Goal: Information Seeking & Learning: Learn about a topic

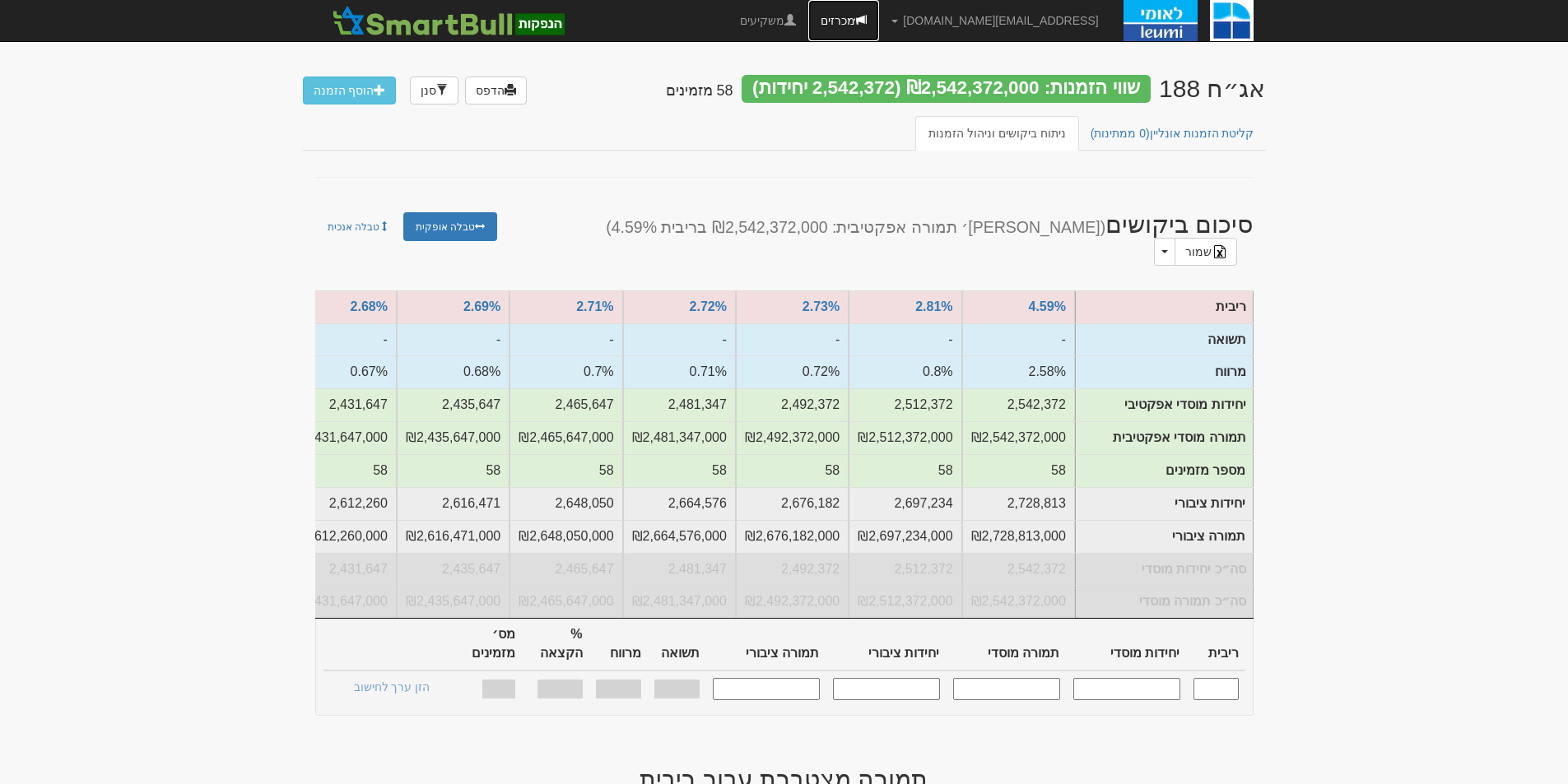
click at [879, 11] on link "מכרזים" at bounding box center [843, 20] width 71 height 41
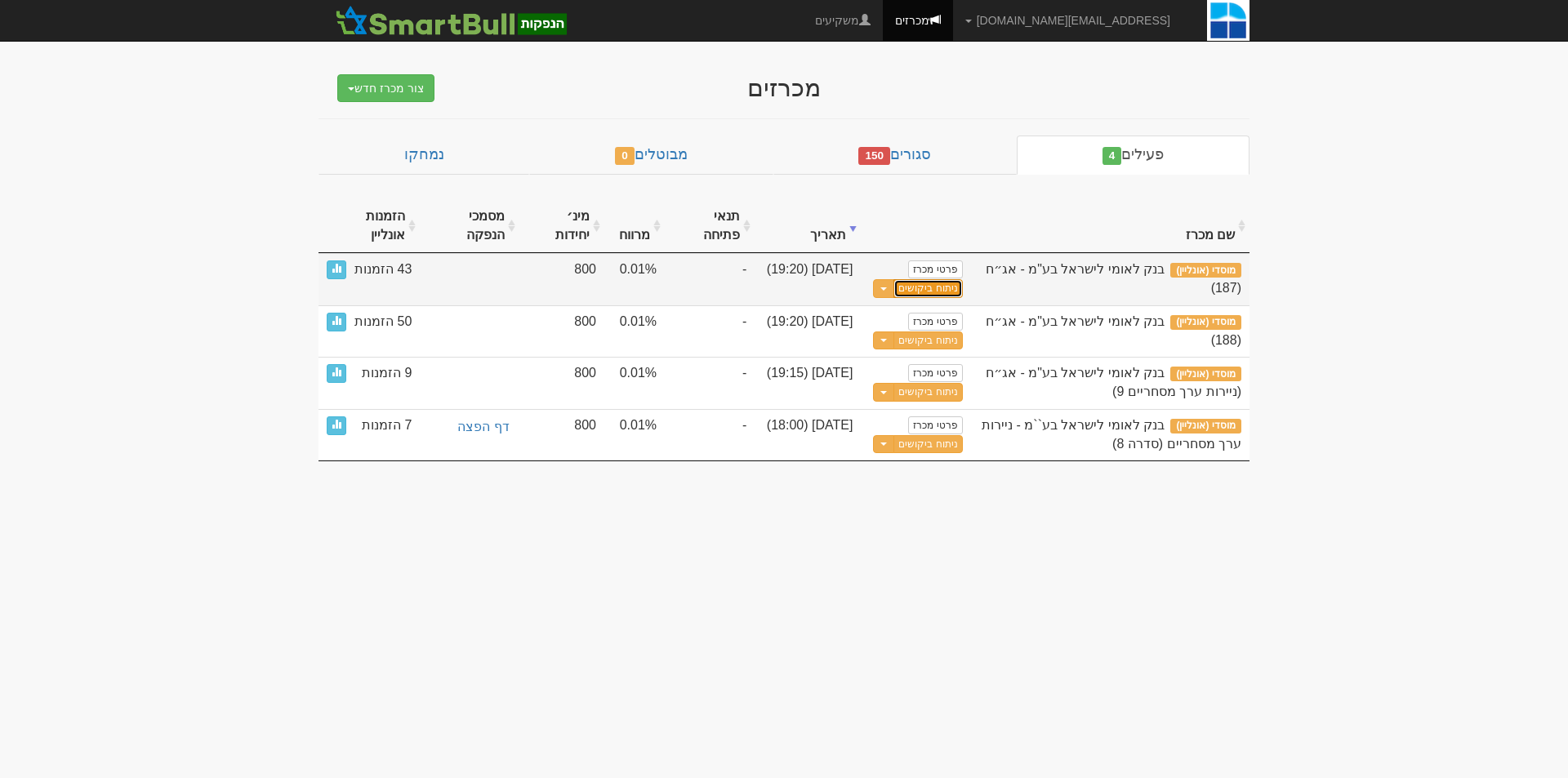
click at [943, 290] on link "ניתוח ביקושים" at bounding box center [927, 288] width 69 height 19
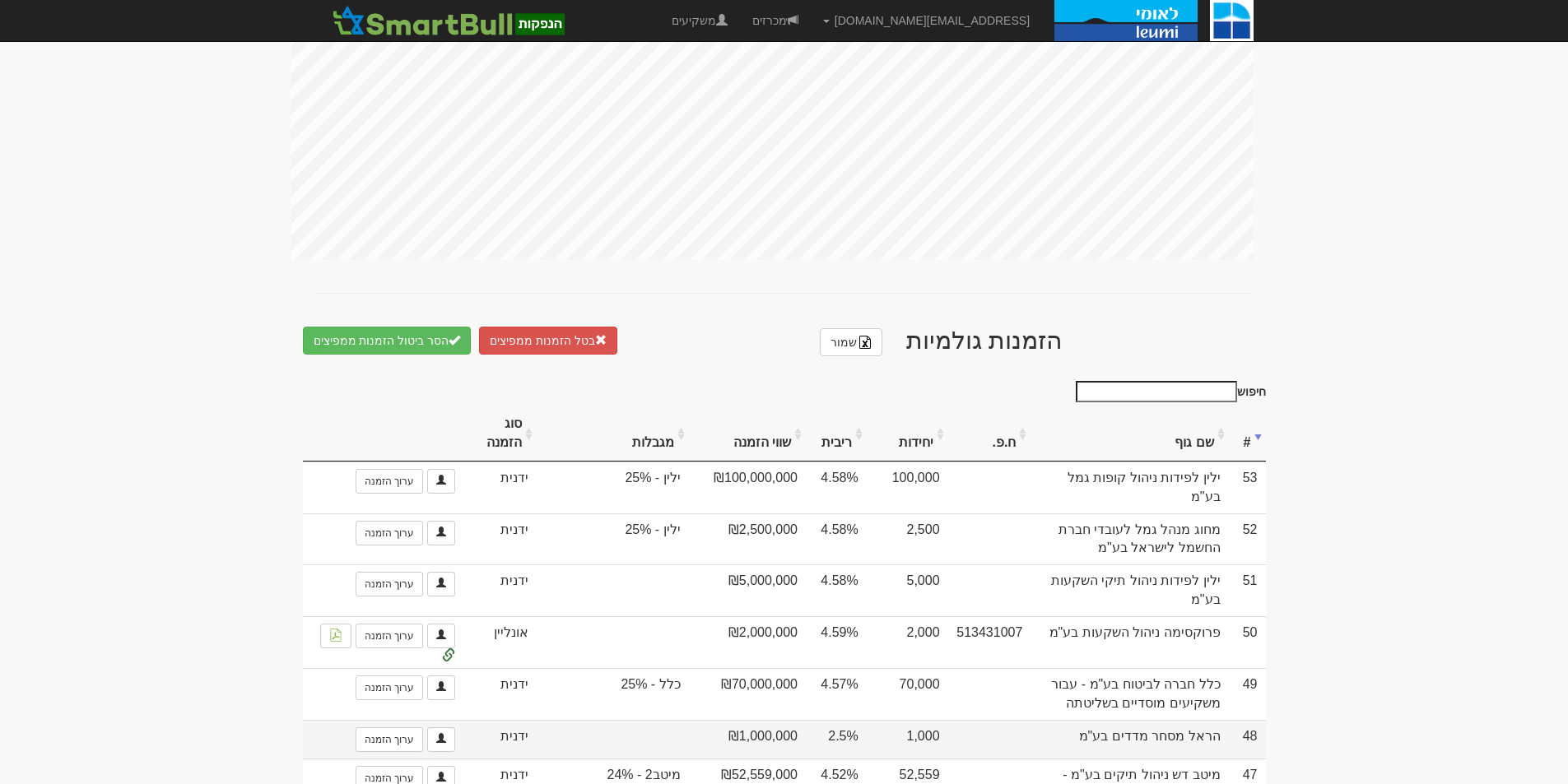
scroll to position [658, 0]
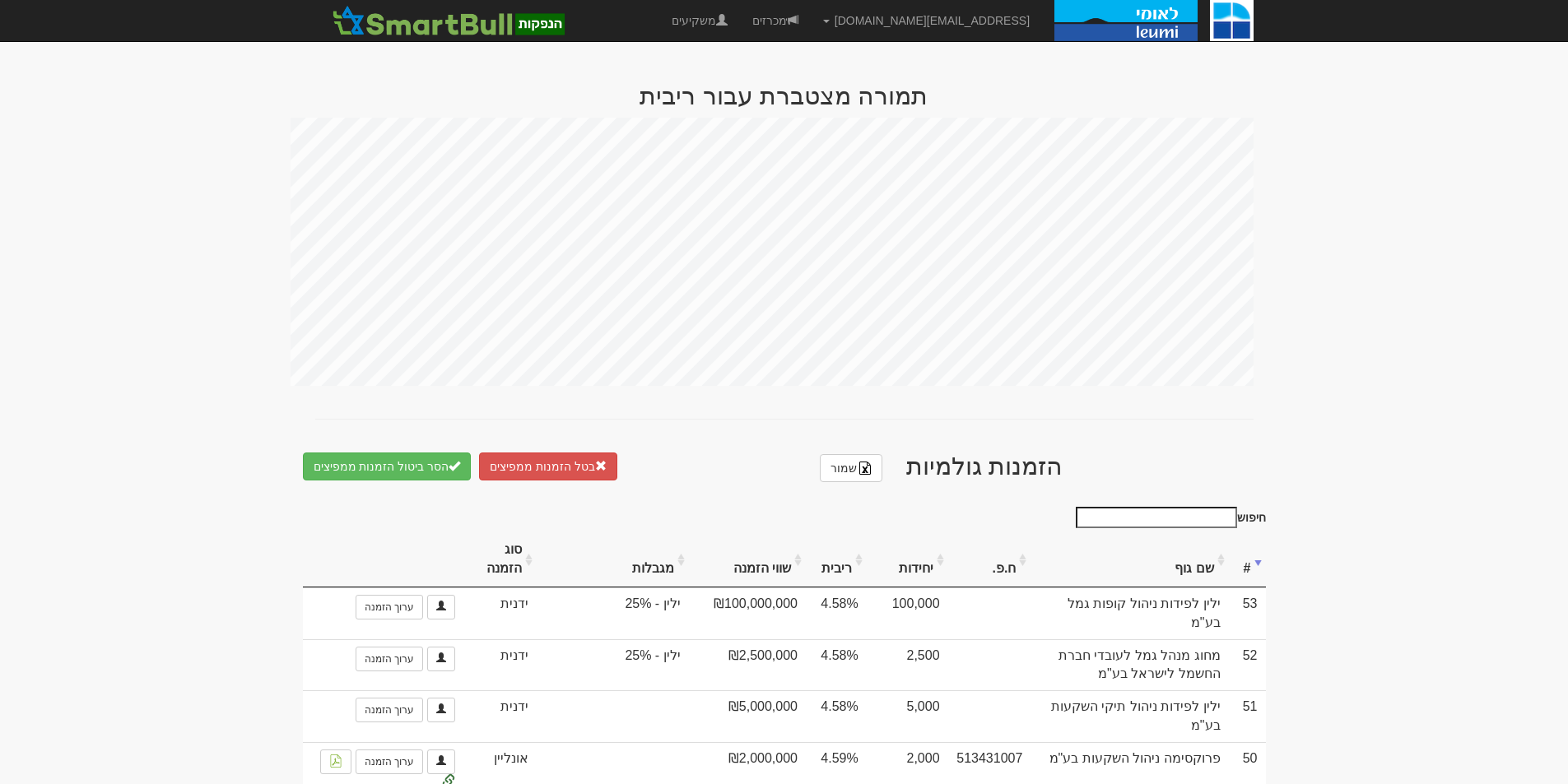
click at [524, 543] on th "סוג הזמנה" at bounding box center [500, 559] width 74 height 55
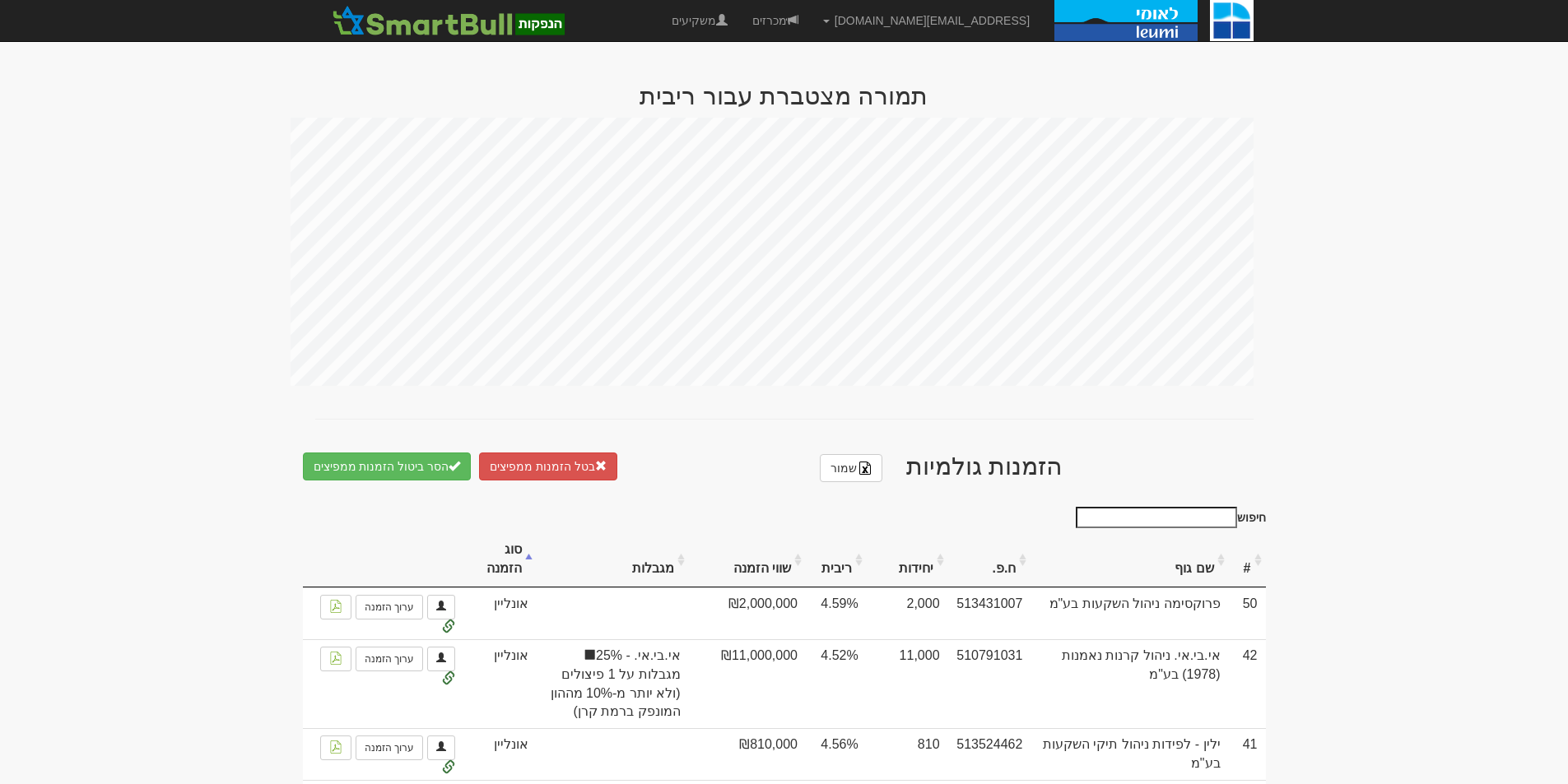
click at [524, 543] on th "סוג הזמנה" at bounding box center [500, 559] width 74 height 55
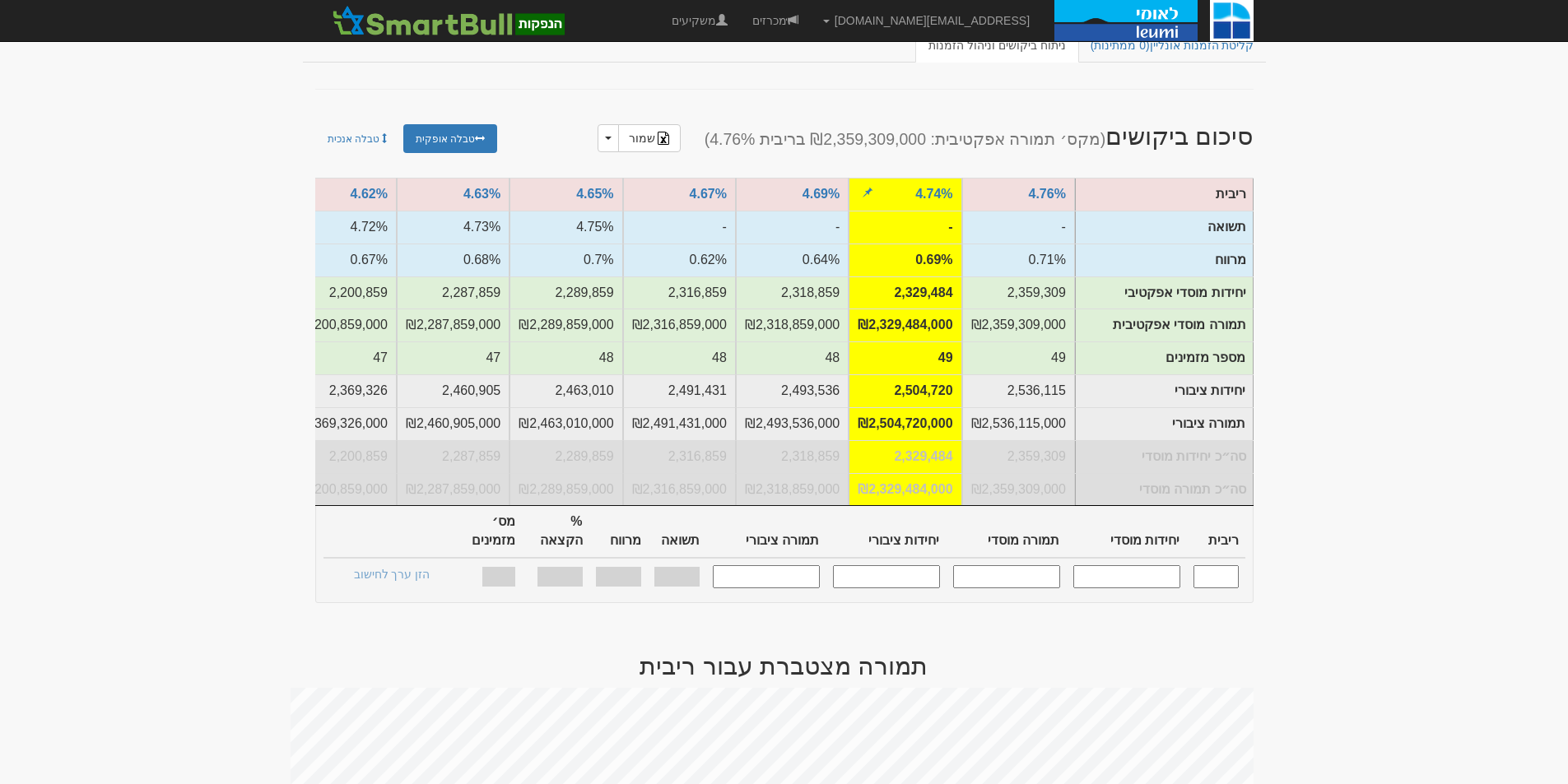
scroll to position [0, 0]
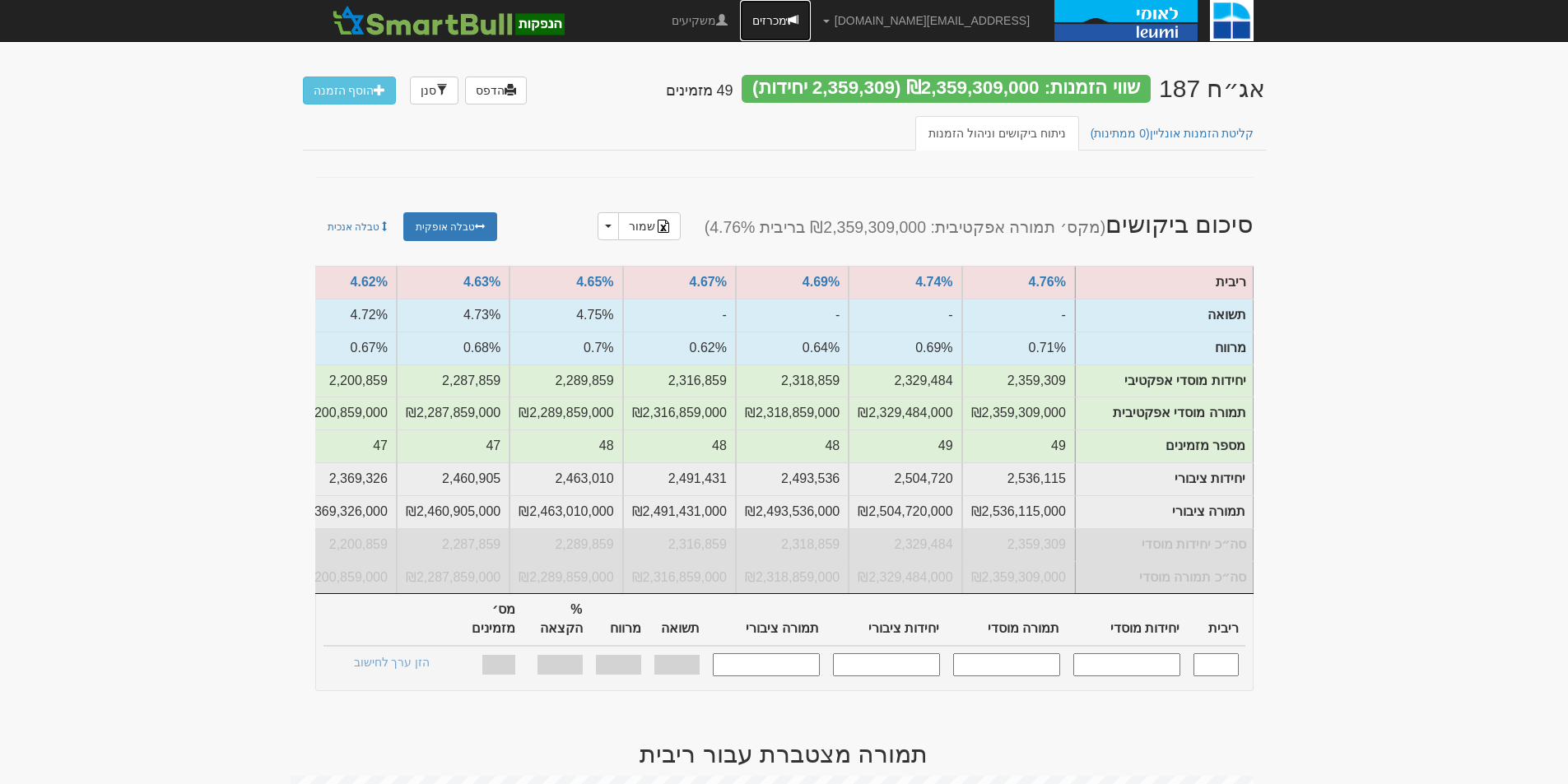
click at [811, 32] on link "מכרזים" at bounding box center [775, 20] width 71 height 41
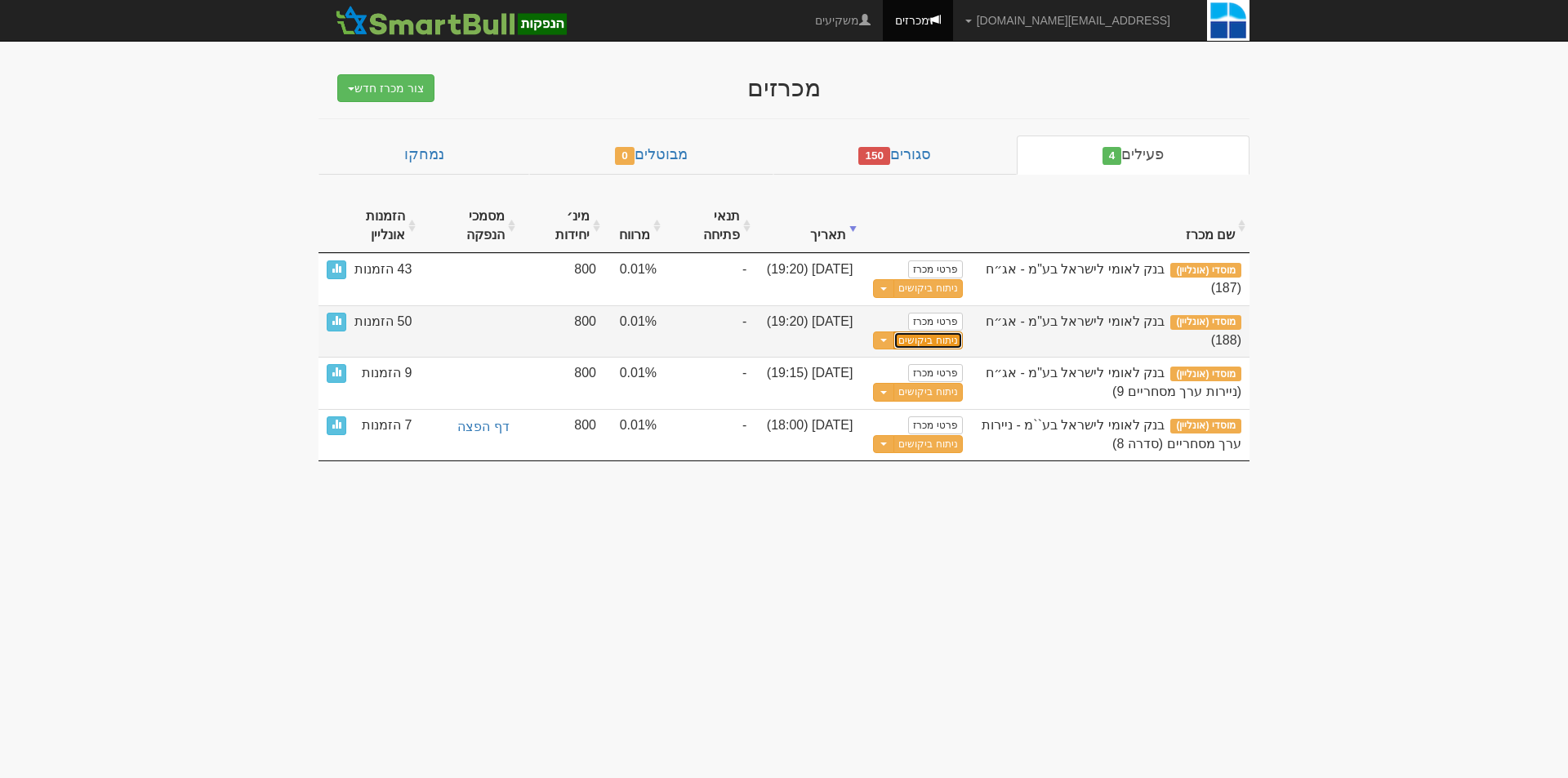
click at [943, 338] on link "ניתוח ביקושים" at bounding box center [927, 341] width 69 height 19
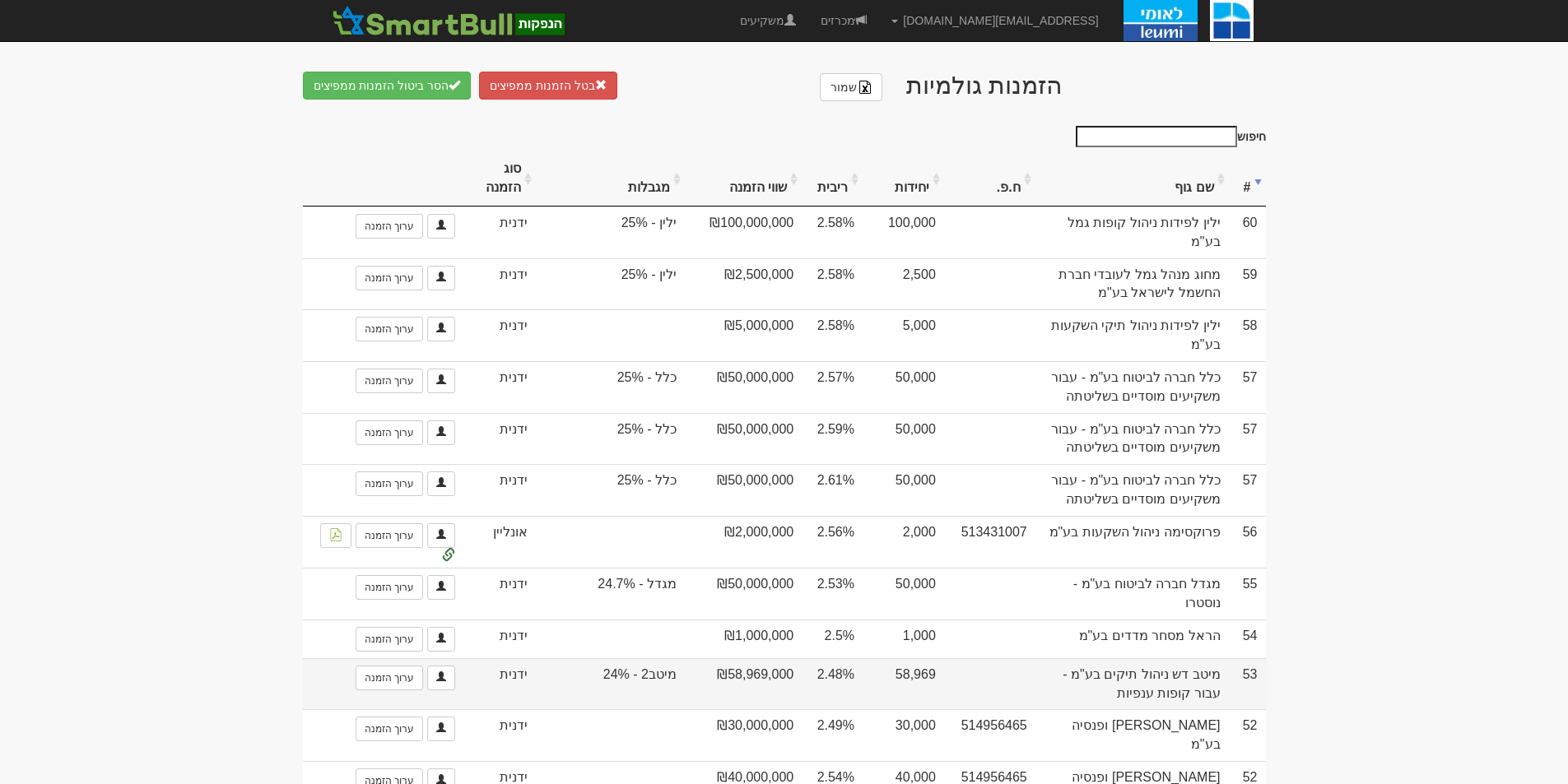
scroll to position [823, 0]
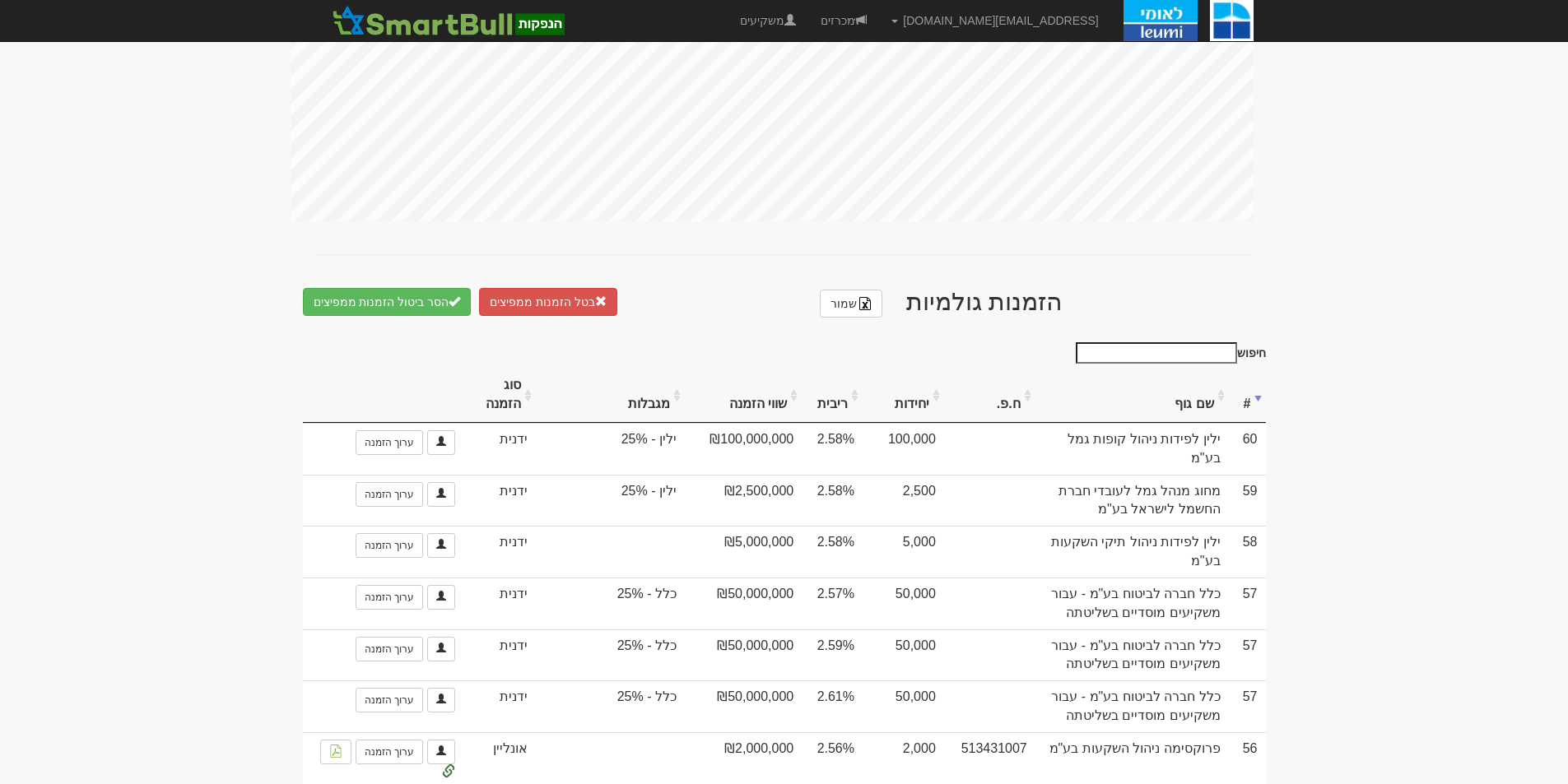
click at [504, 371] on th "סוג הזמנה" at bounding box center [499, 395] width 73 height 55
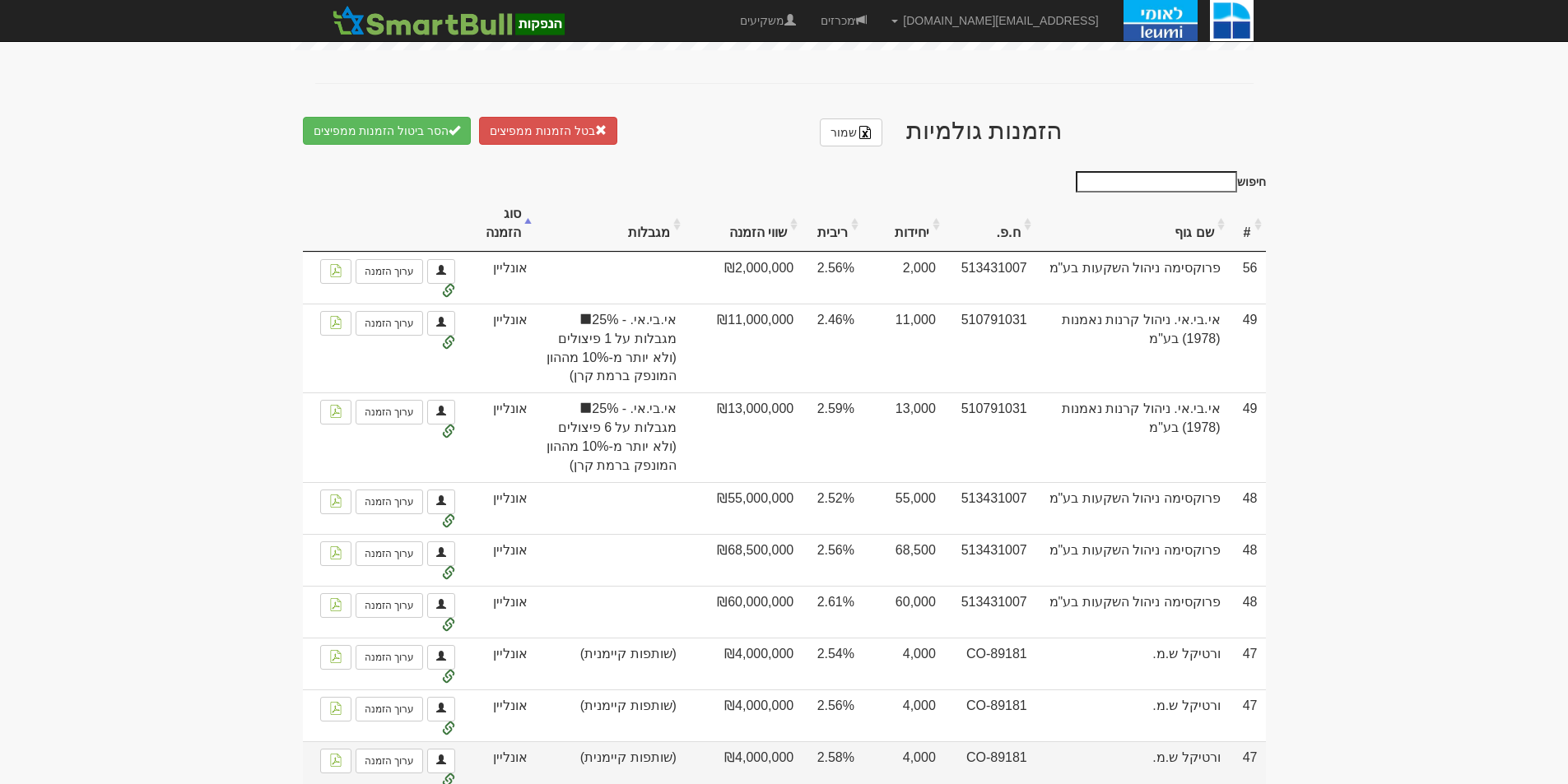
scroll to position [987, 0]
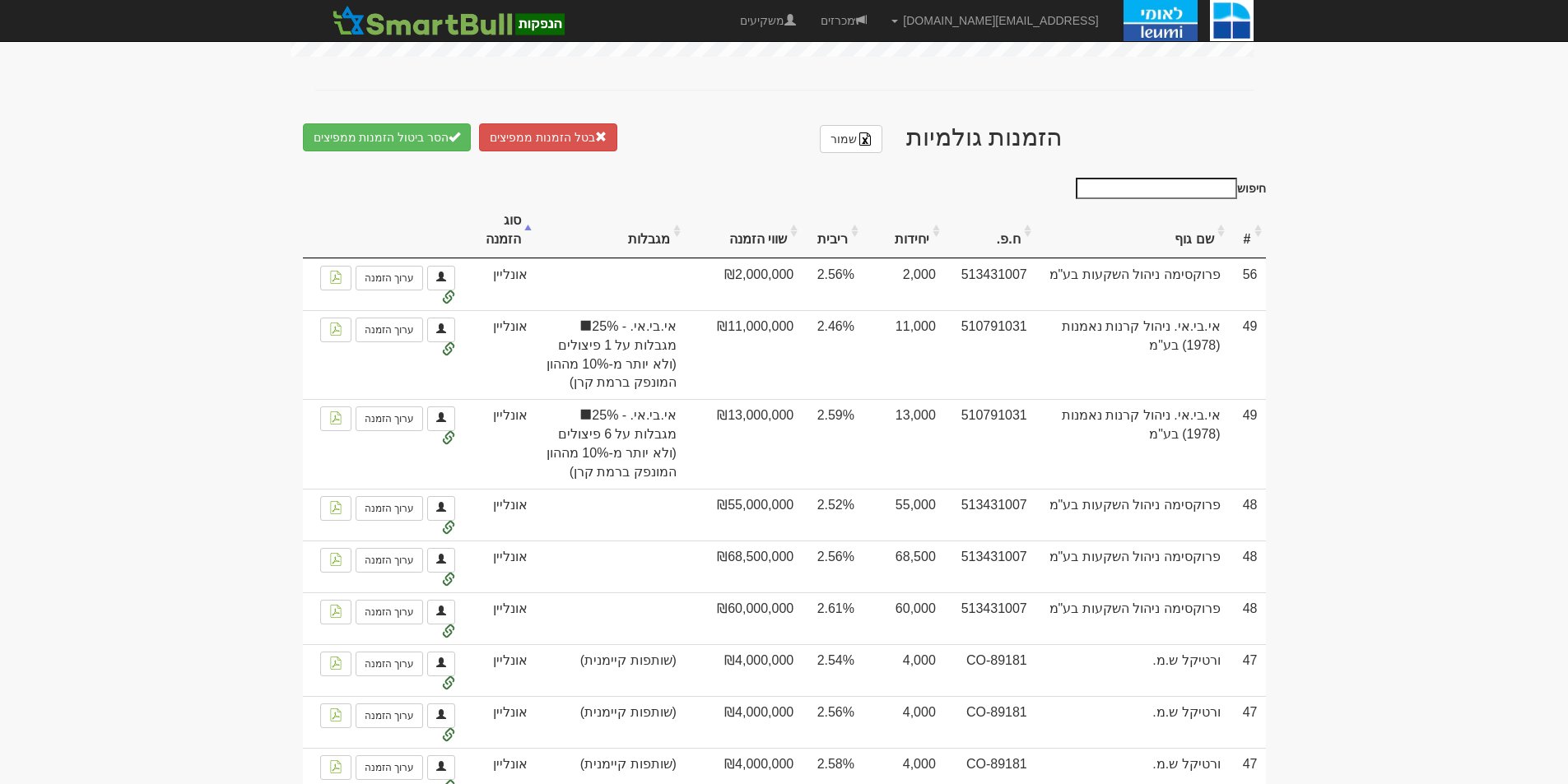
drag, startPoint x: 518, startPoint y: 244, endPoint x: 543, endPoint y: 298, distance: 59.5
click at [520, 248] on th "סוג הזמנה" at bounding box center [499, 230] width 73 height 55
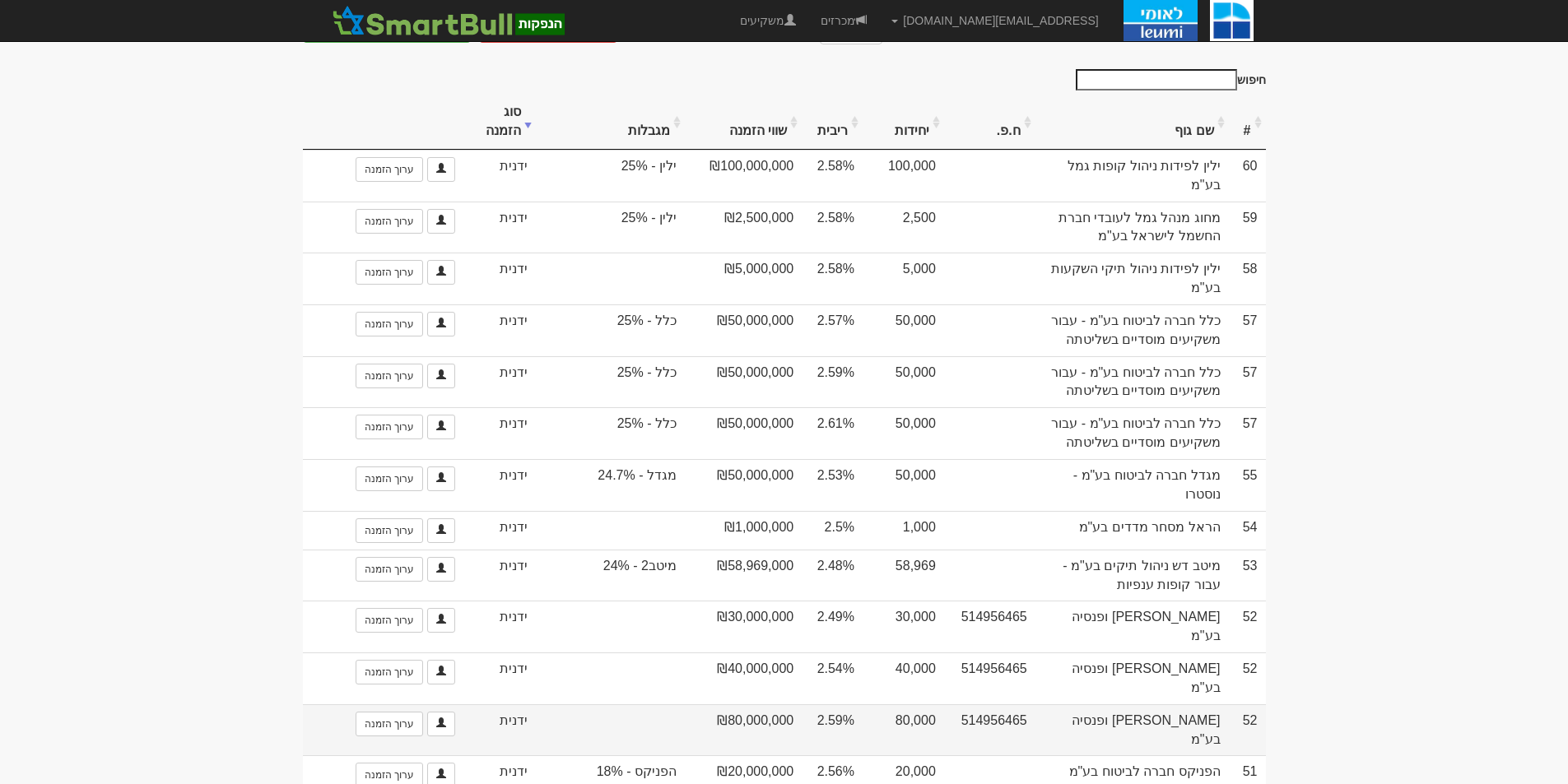
scroll to position [1069, 0]
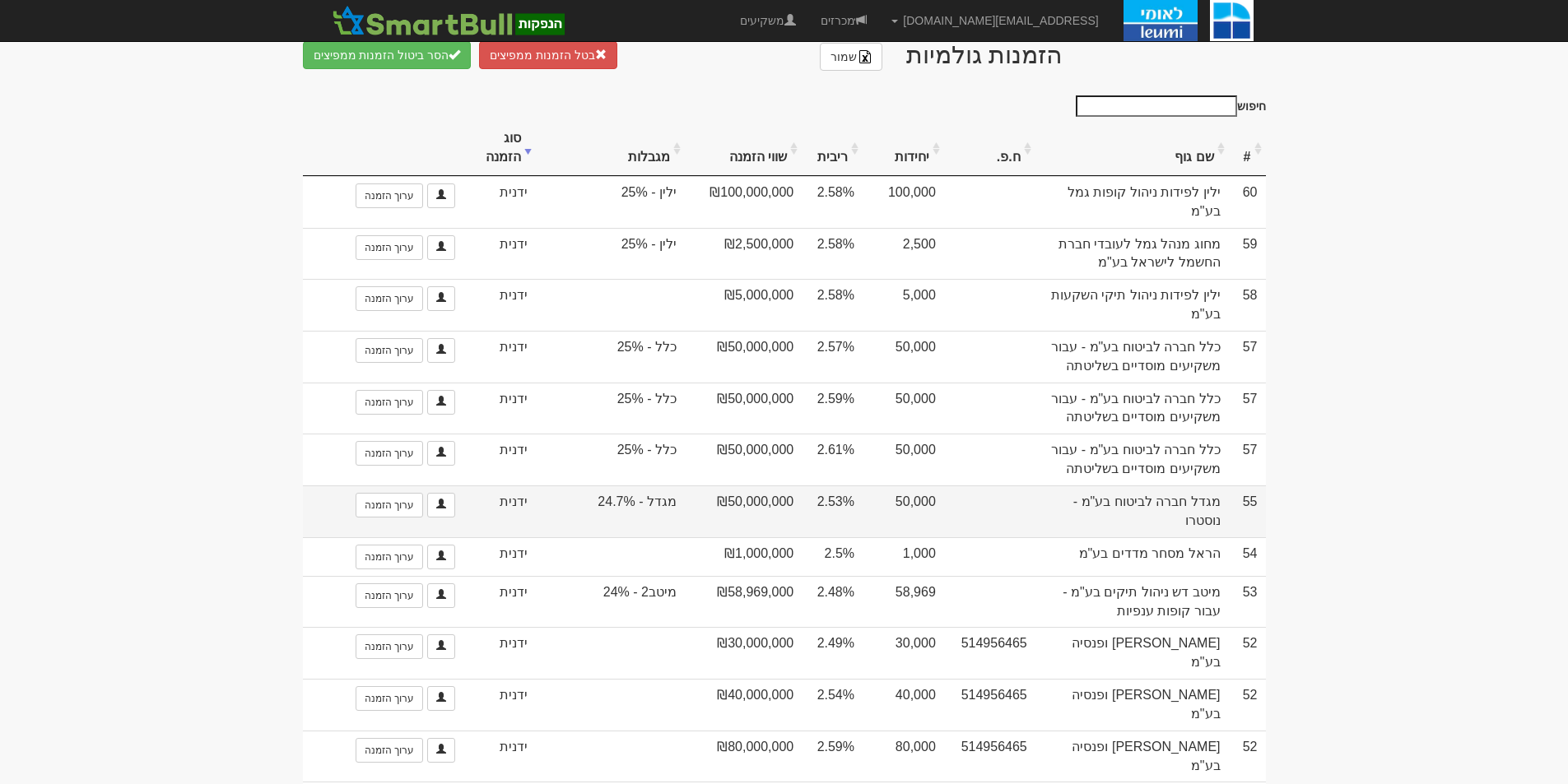
drag, startPoint x: 815, startPoint y: 483, endPoint x: 853, endPoint y: 487, distance: 38.2
click at [853, 487] on td "2.53%" at bounding box center [831, 511] width 61 height 52
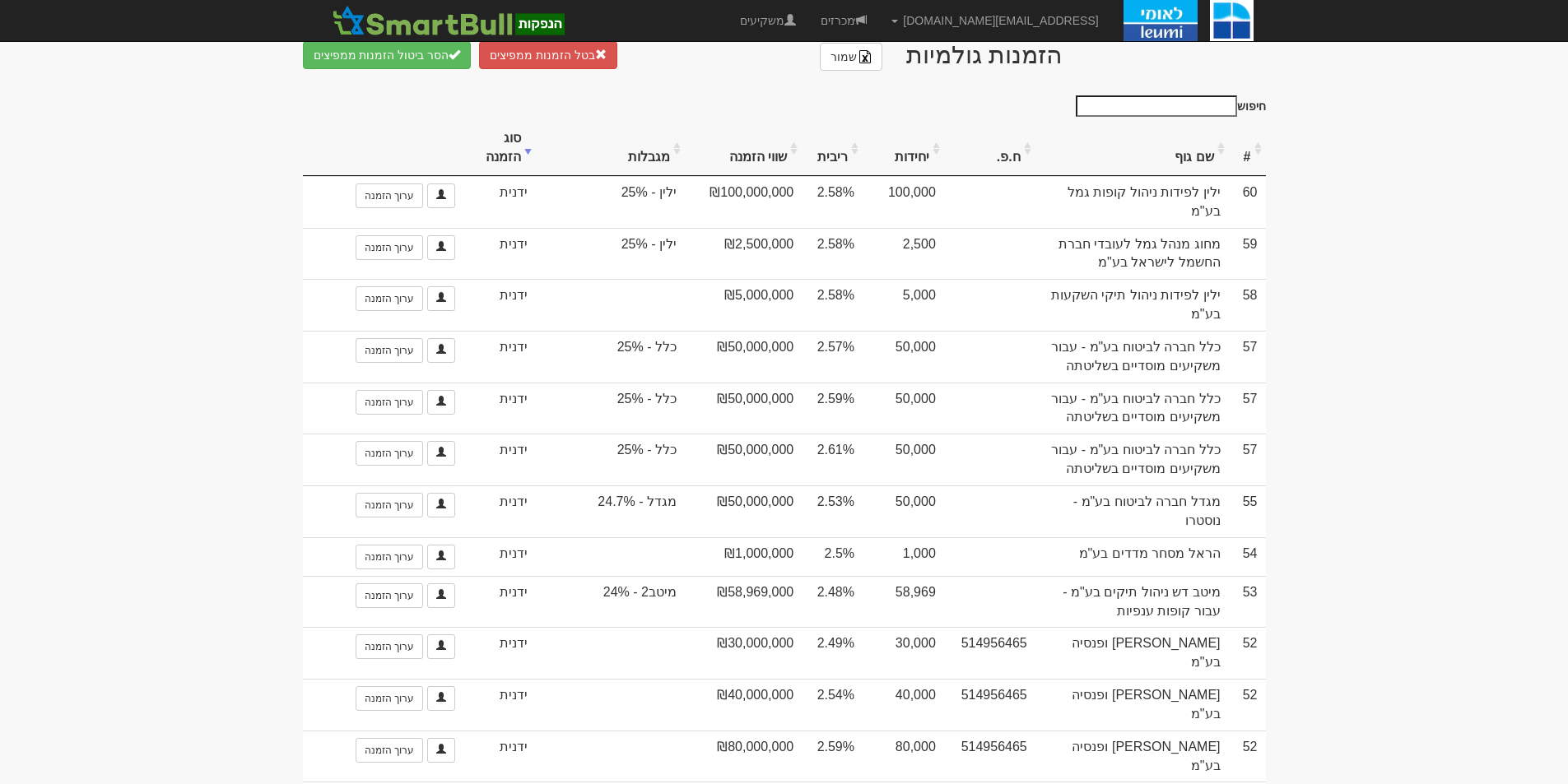
click at [1204, 155] on th "שם גוף" at bounding box center [1132, 148] width 193 height 55
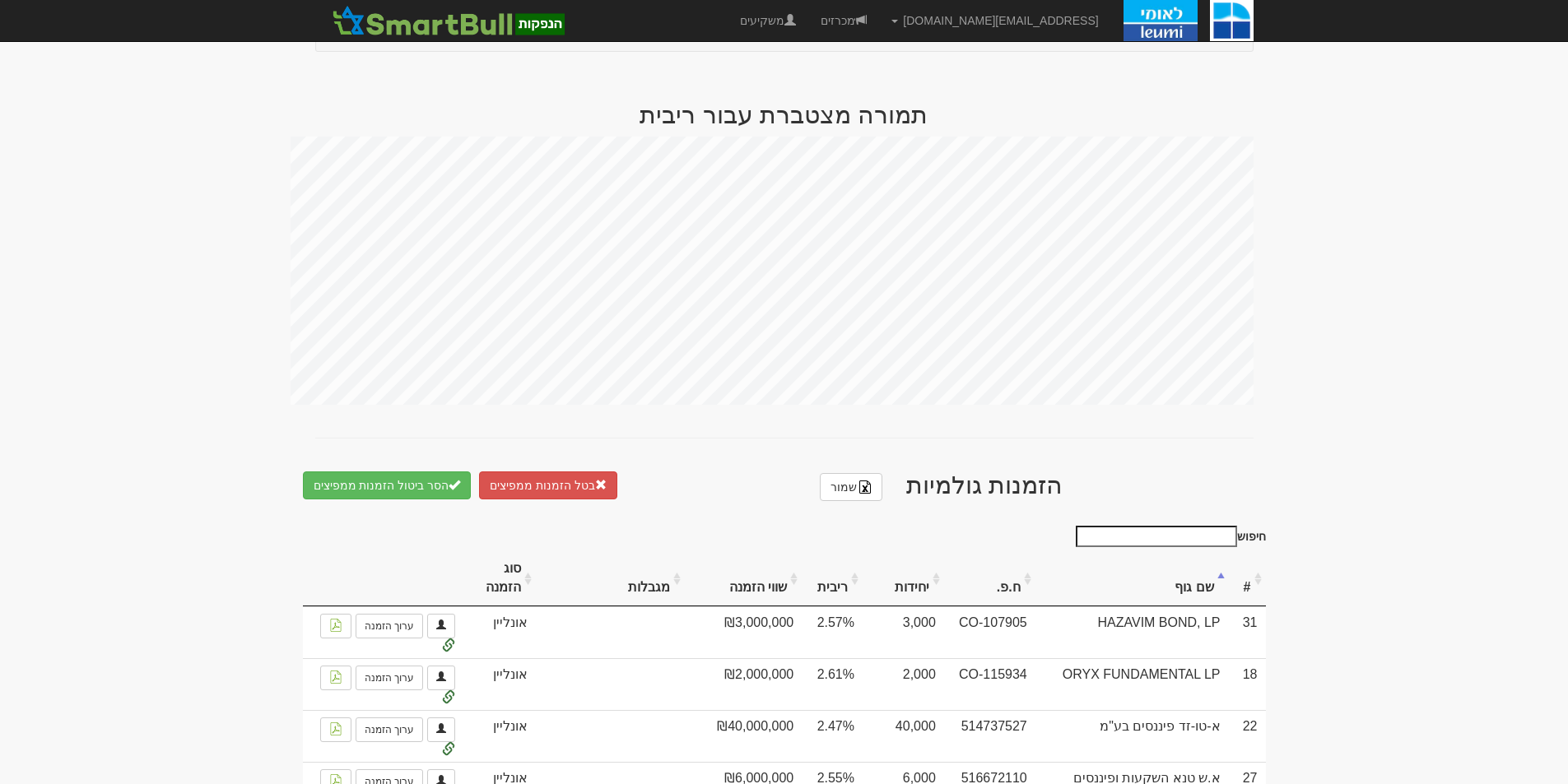
scroll to position [658, 0]
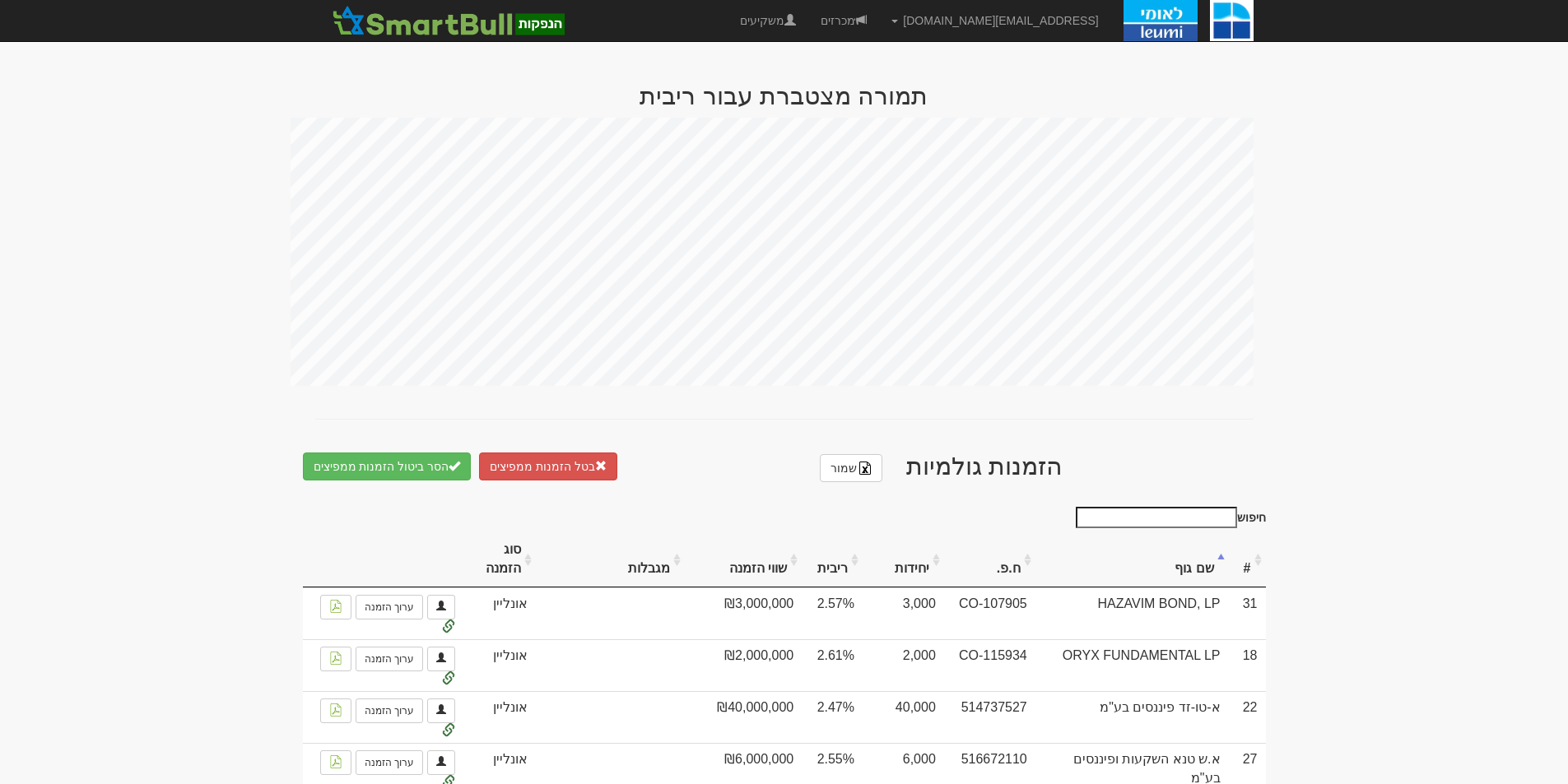
click at [511, 549] on th "סוג הזמנה" at bounding box center [499, 559] width 73 height 55
click at [525, 556] on th "סוג הזמנה" at bounding box center [499, 559] width 73 height 55
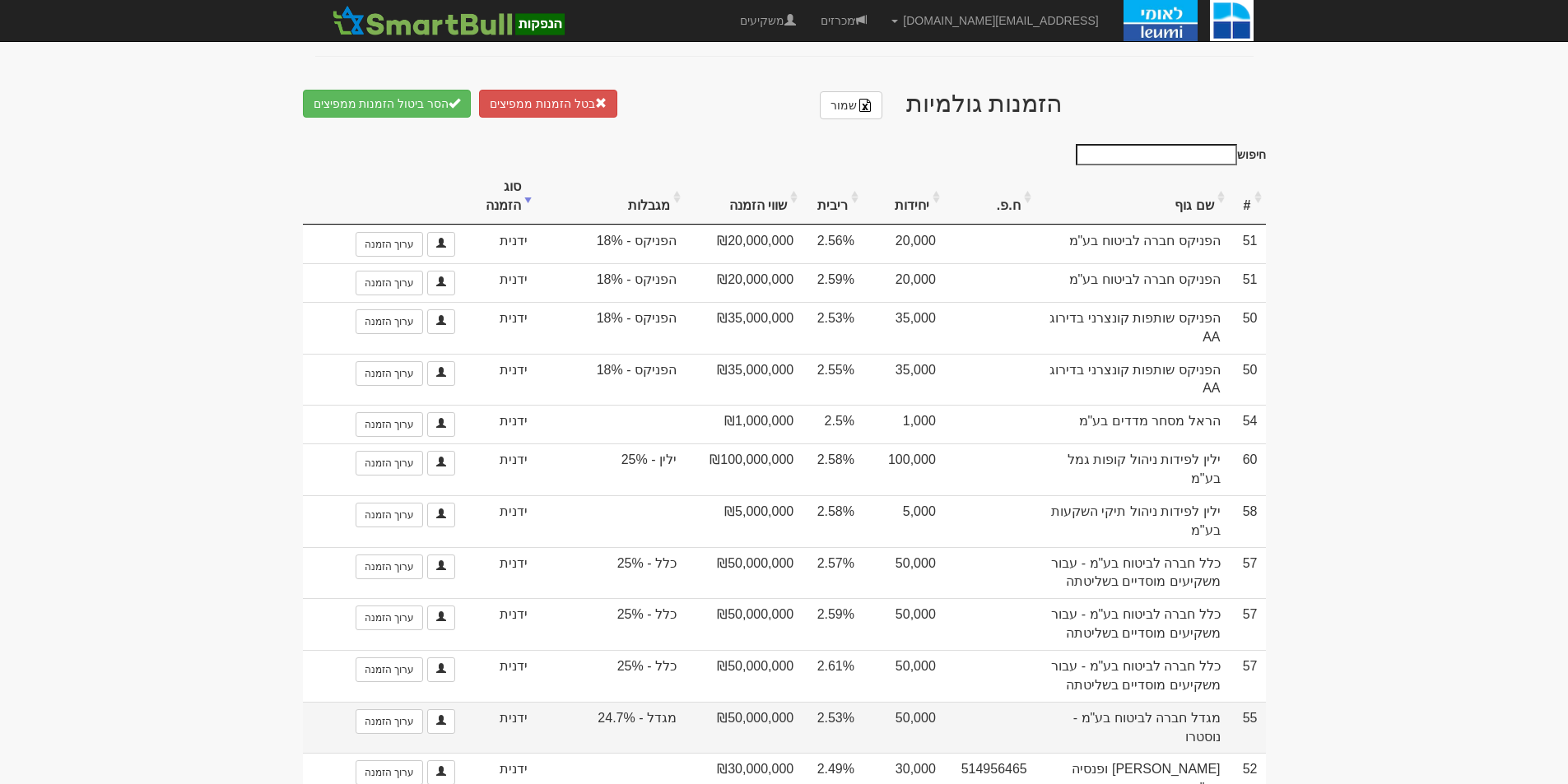
scroll to position [1152, 0]
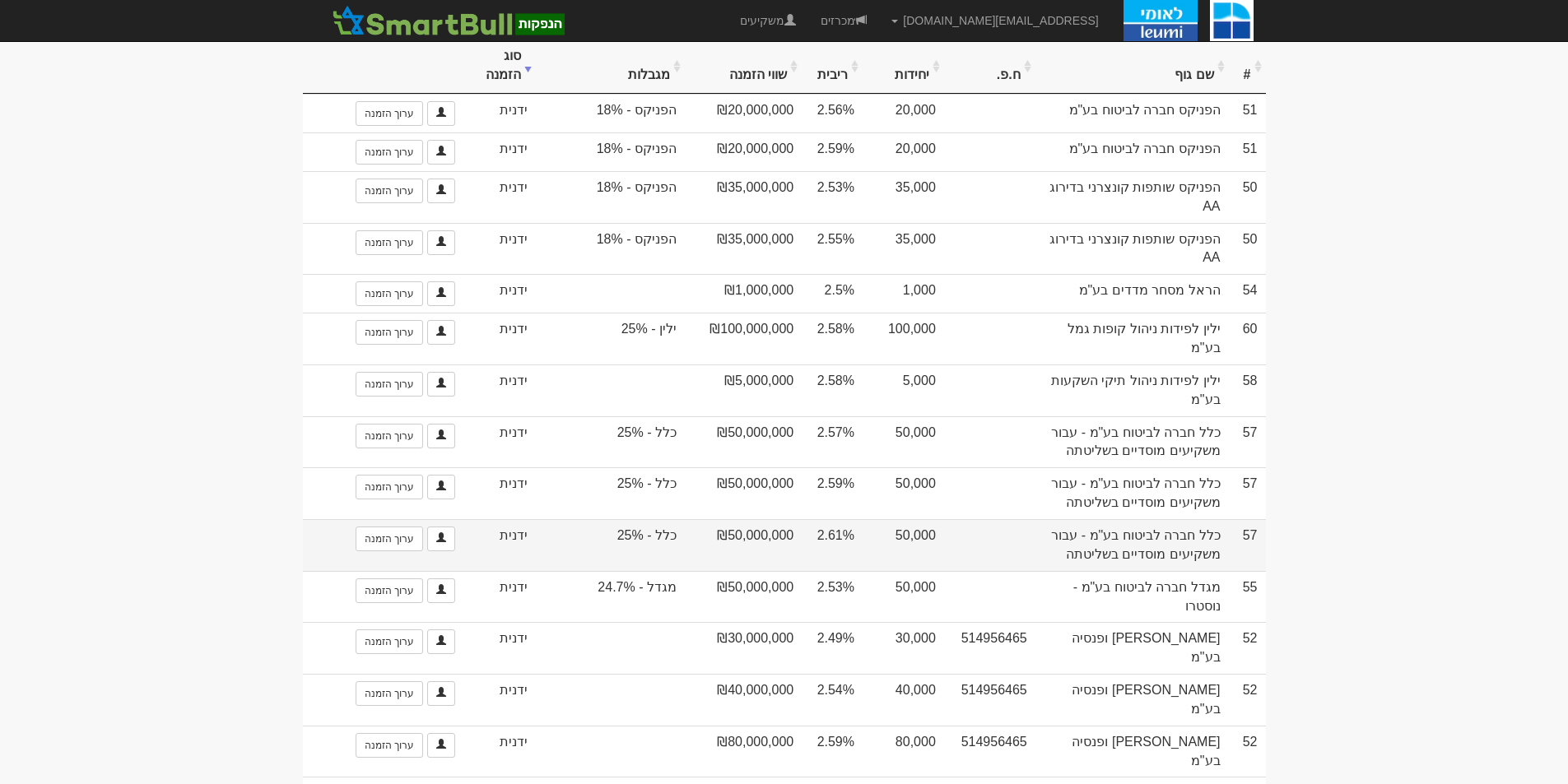
drag, startPoint x: 815, startPoint y: 511, endPoint x: 853, endPoint y: 525, distance: 40.5
click at [853, 525] on td "2.61%" at bounding box center [831, 544] width 61 height 52
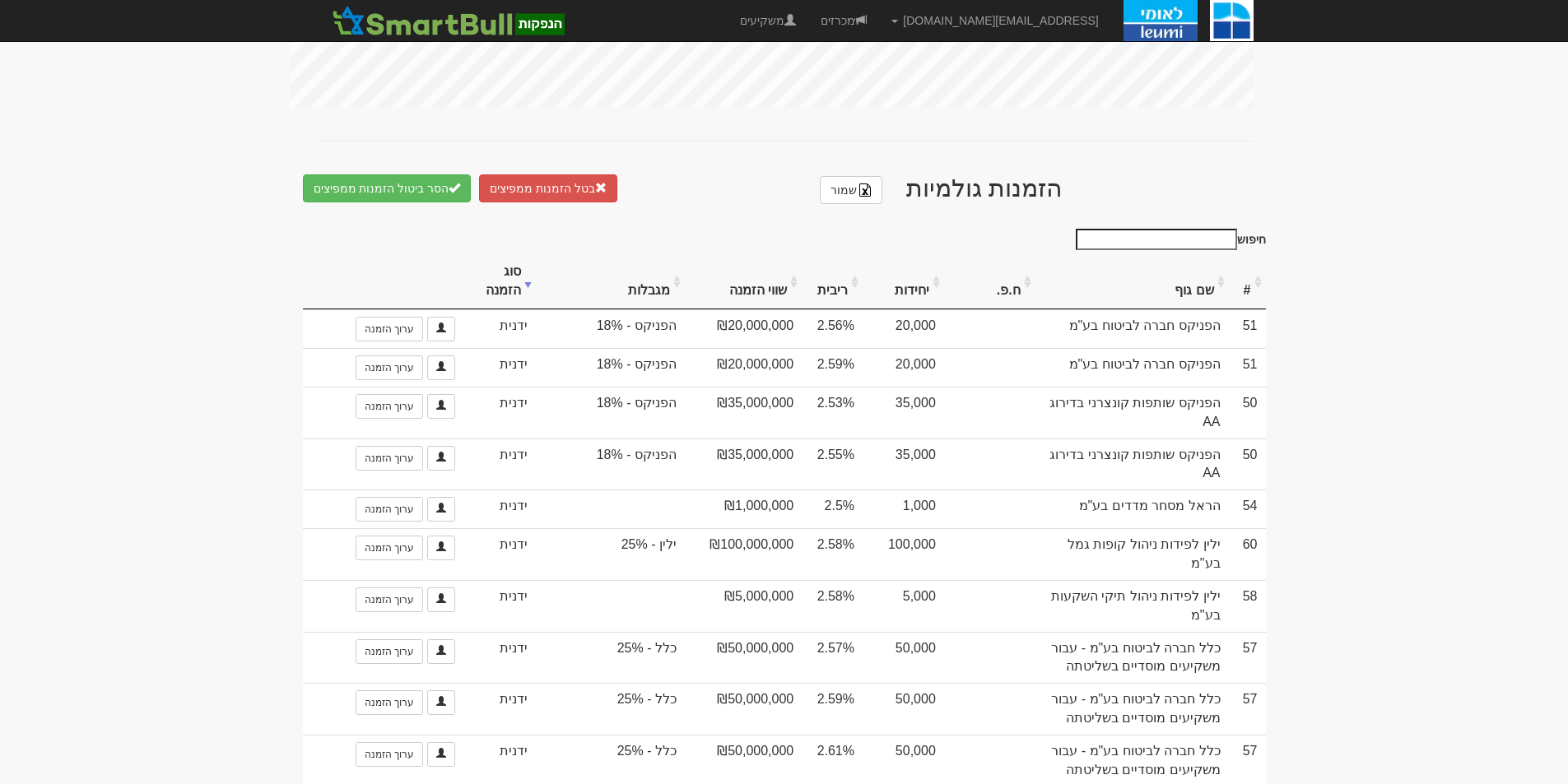
scroll to position [610, 0]
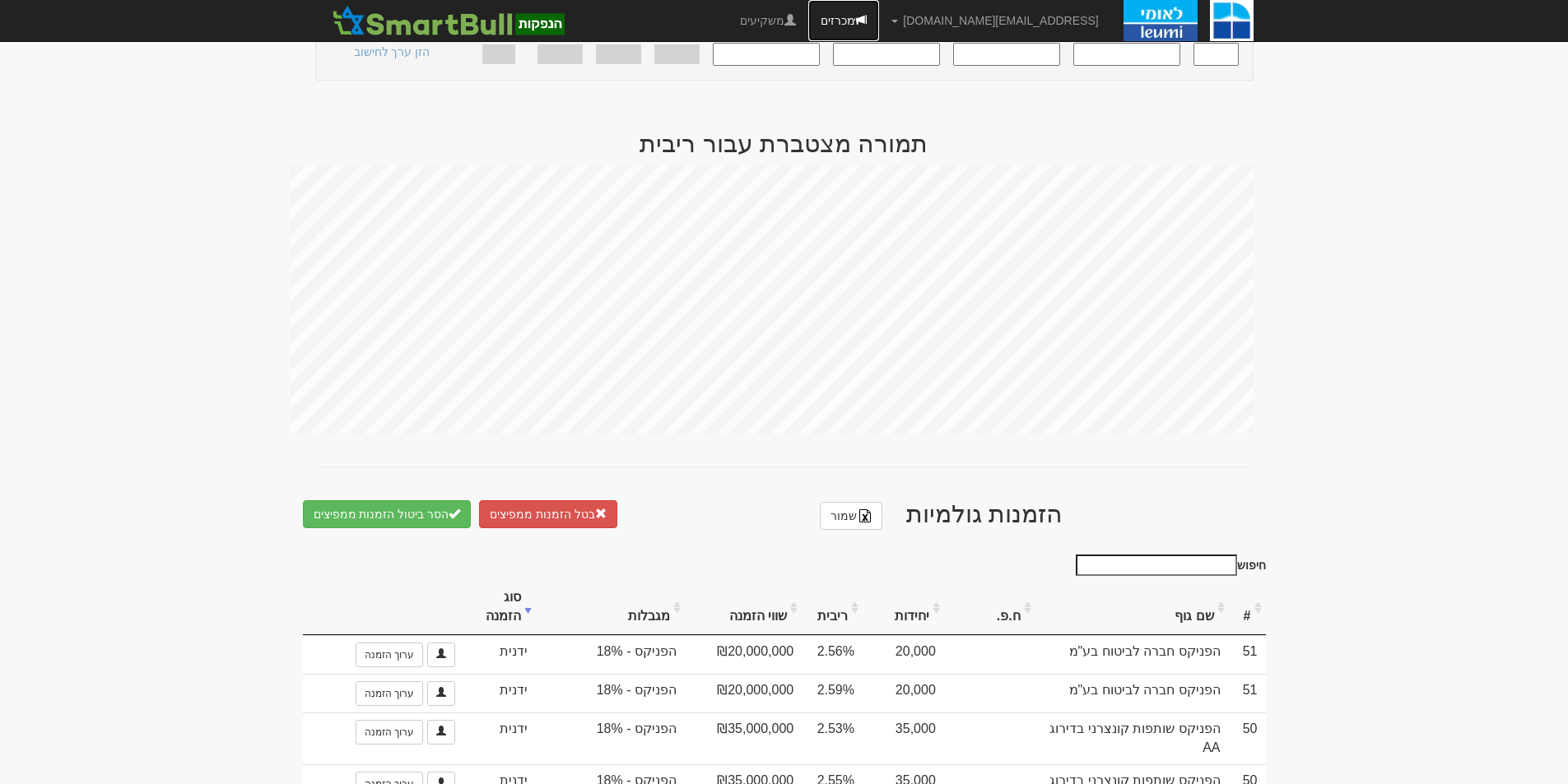
click at [875, 15] on link "מכרזים" at bounding box center [843, 20] width 71 height 41
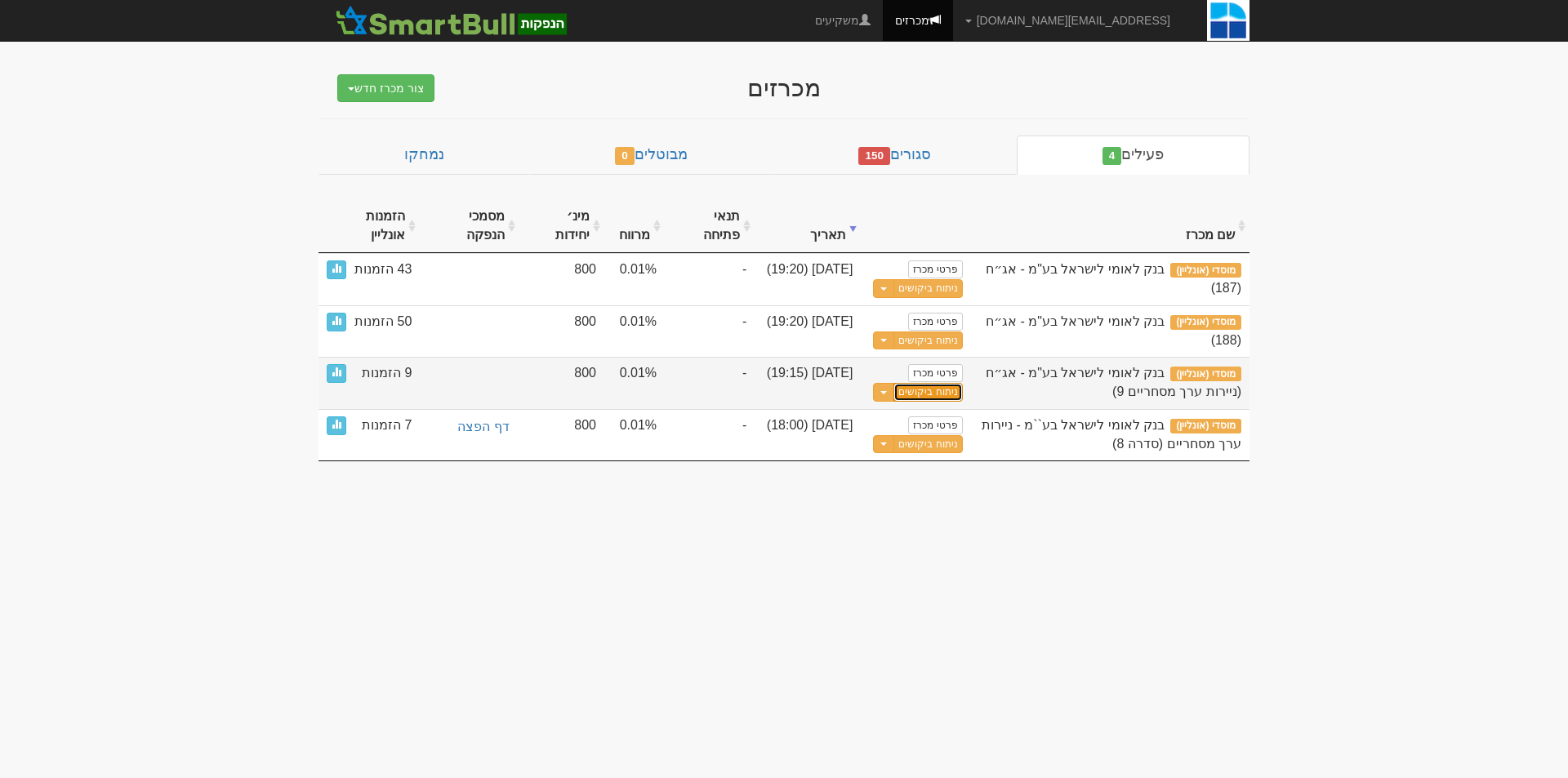
click at [919, 385] on link "ניתוח ביקושים" at bounding box center [927, 392] width 69 height 19
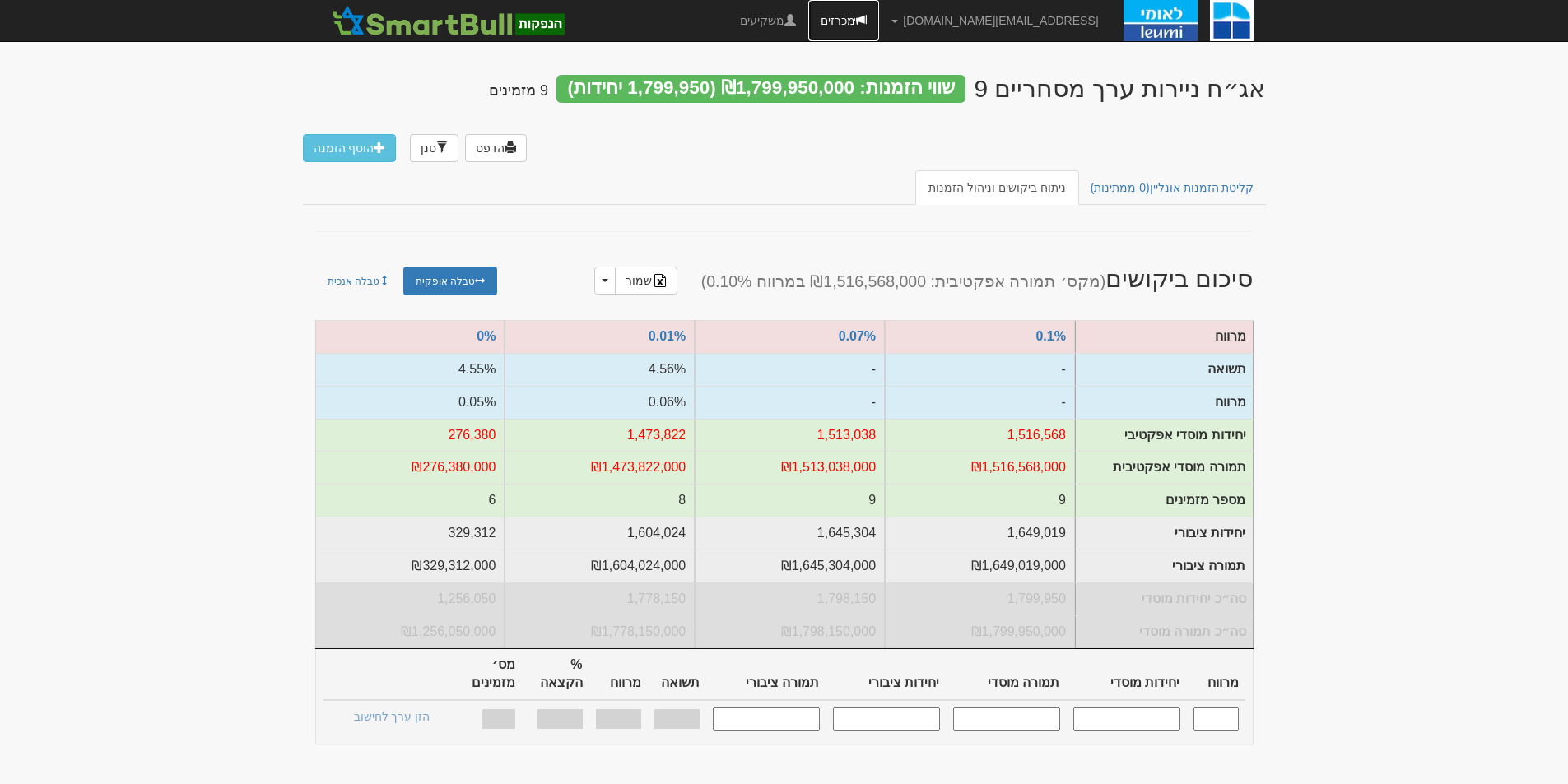
click at [879, 17] on link "מכרזים" at bounding box center [843, 20] width 71 height 41
